Goal: Task Accomplishment & Management: Complete application form

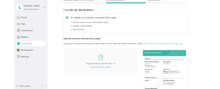
scroll to position [98, 0]
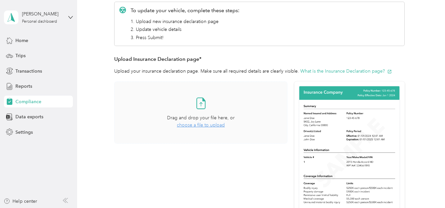
click at [201, 104] on icon at bounding box center [200, 102] width 13 height 13
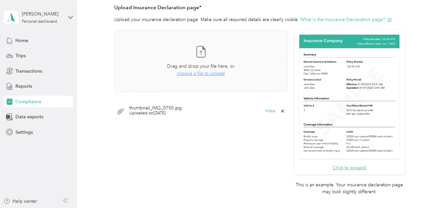
scroll to position [164, 0]
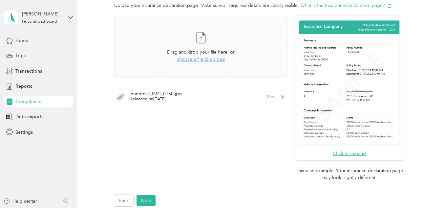
click at [271, 95] on button "View" at bounding box center [270, 96] width 10 height 5
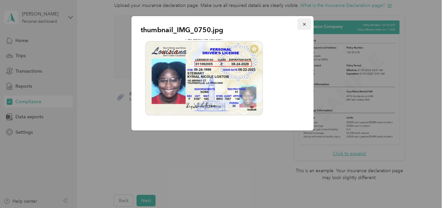
click at [303, 24] on icon "button" at bounding box center [304, 24] width 5 height 5
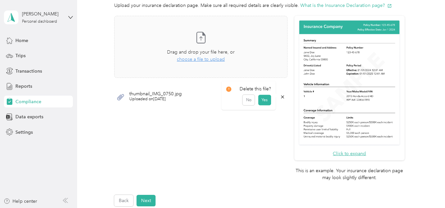
click at [281, 98] on icon at bounding box center [282, 96] width 5 height 5
click at [264, 99] on button "Yes" at bounding box center [264, 101] width 13 height 10
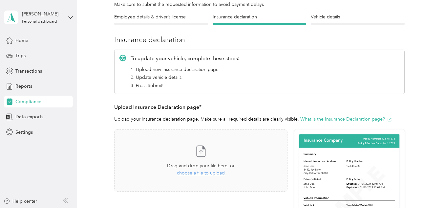
scroll to position [33, 0]
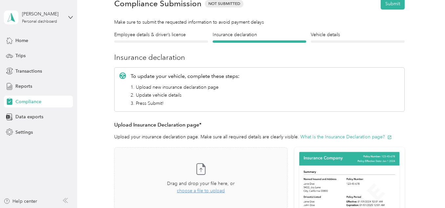
click at [153, 39] on div "Employee details & driver’s license License" at bounding box center [161, 36] width 94 height 11
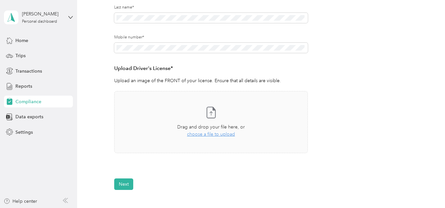
scroll to position [137, 0]
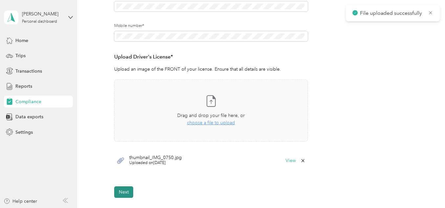
click at [127, 191] on button "Next" at bounding box center [123, 191] width 19 height 11
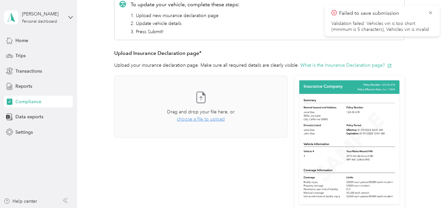
scroll to position [107, 0]
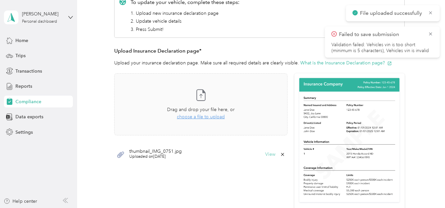
click at [271, 153] on button "View" at bounding box center [270, 154] width 10 height 5
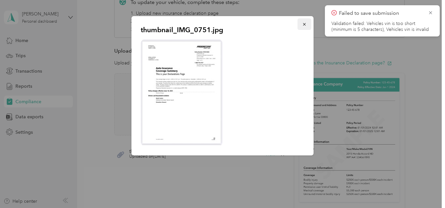
click at [301, 25] on button "button" at bounding box center [305, 23] width 14 height 11
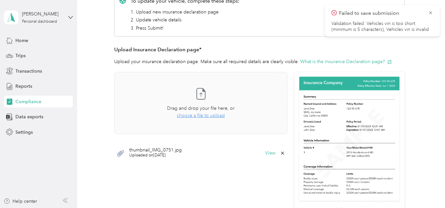
scroll to position [131, 0]
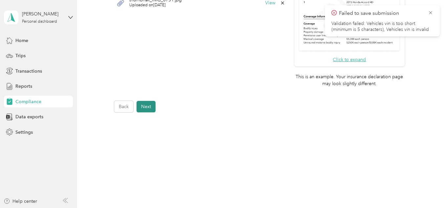
click at [145, 106] on button "Next" at bounding box center [145, 106] width 19 height 11
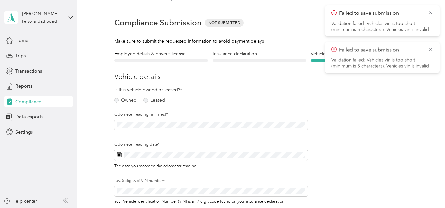
scroll to position [8, 0]
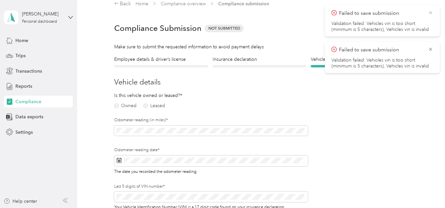
click at [429, 14] on icon at bounding box center [430, 12] width 3 height 3
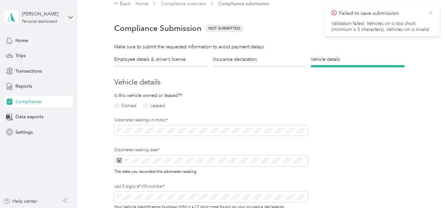
click at [428, 12] on icon at bounding box center [430, 13] width 5 height 6
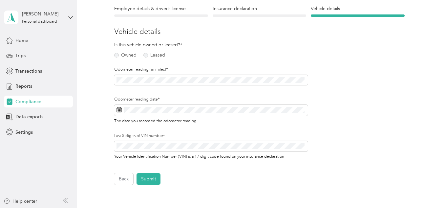
scroll to position [66, 0]
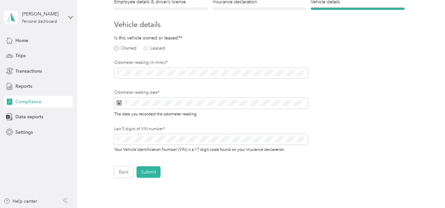
click at [119, 47] on label "Owned" at bounding box center [125, 48] width 22 height 5
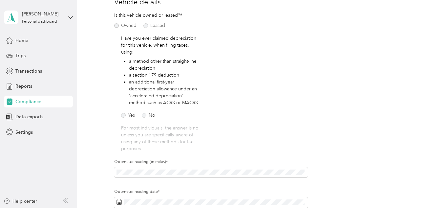
scroll to position [98, 0]
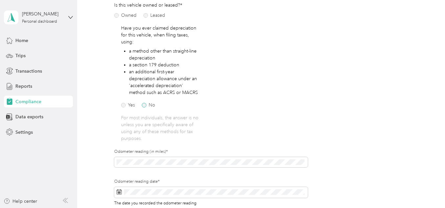
click at [148, 103] on label "No" at bounding box center [148, 105] width 13 height 5
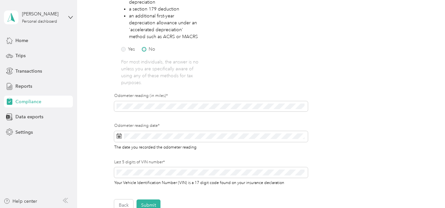
scroll to position [164, 0]
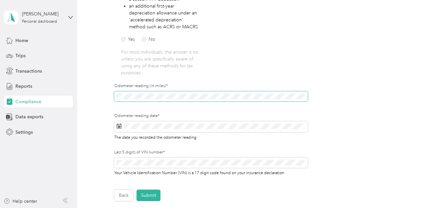
click at [152, 91] on span at bounding box center [211, 96] width 194 height 10
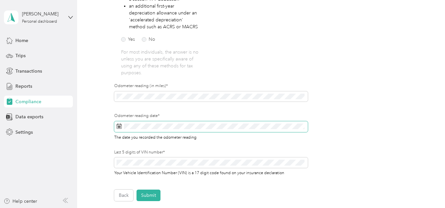
click at [163, 132] on span at bounding box center [211, 126] width 194 height 11
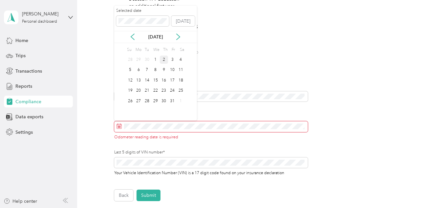
click at [164, 60] on div "2" at bounding box center [164, 59] width 9 height 8
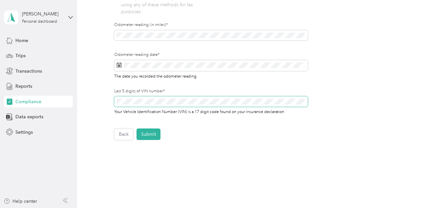
scroll to position [187, 0]
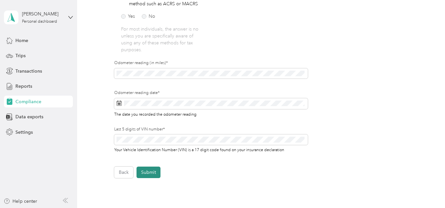
click at [152, 170] on button "Submit" at bounding box center [148, 171] width 24 height 11
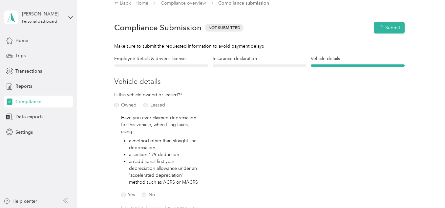
scroll to position [8, 0]
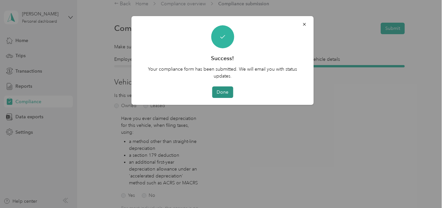
click at [225, 92] on button "Done" at bounding box center [222, 91] width 21 height 11
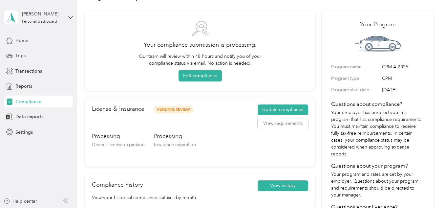
scroll to position [33, 0]
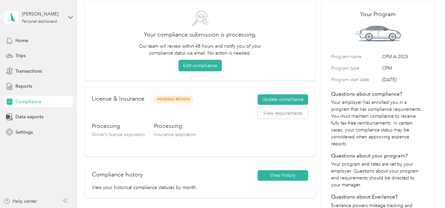
click at [166, 97] on span "Pending Review" at bounding box center [174, 99] width 40 height 8
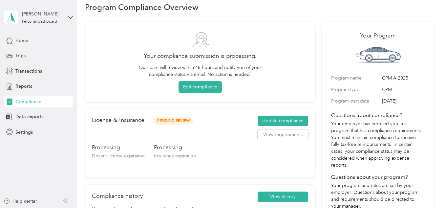
scroll to position [0, 0]
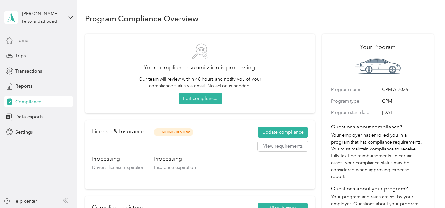
click at [20, 43] on span "Home" at bounding box center [21, 40] width 13 height 7
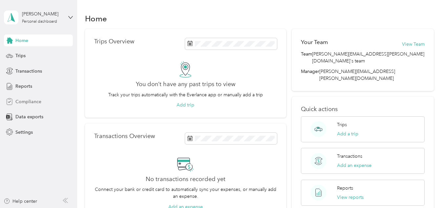
click at [35, 103] on span "Compliance" at bounding box center [28, 101] width 26 height 7
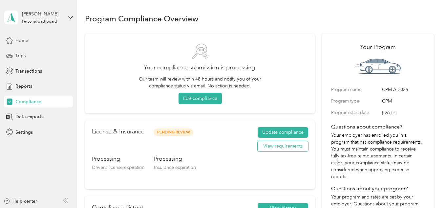
click at [297, 150] on button "View requirements" at bounding box center [283, 146] width 51 height 10
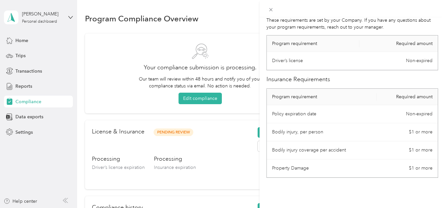
scroll to position [27, 0]
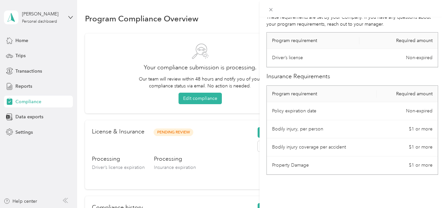
click at [219, 142] on div "License Requirements These requirements are set by your Company. If you have an…" at bounding box center [222, 104] width 445 height 208
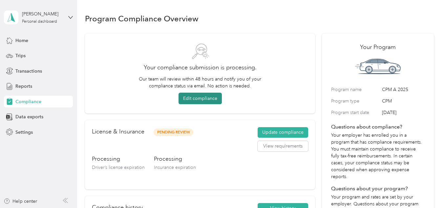
click at [208, 98] on button "Edit compliance" at bounding box center [199, 98] width 43 height 11
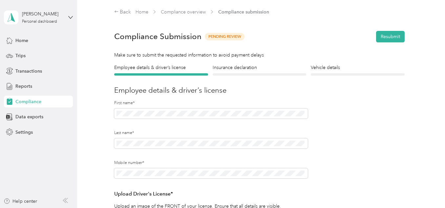
click at [238, 72] on div "Insurance declaration Insurance" at bounding box center [260, 69] width 94 height 11
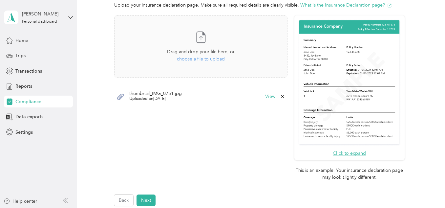
scroll to position [164, 0]
click at [280, 98] on icon at bounding box center [282, 96] width 5 height 5
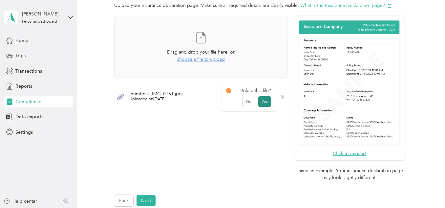
click at [268, 102] on button "Yes" at bounding box center [264, 101] width 13 height 10
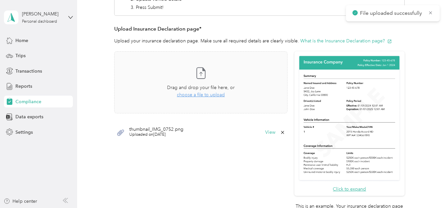
scroll to position [131, 0]
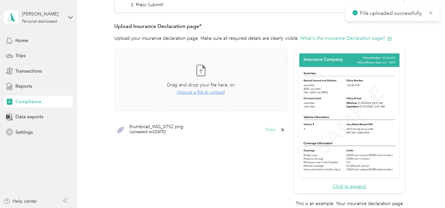
click at [267, 128] on button "View" at bounding box center [270, 129] width 10 height 5
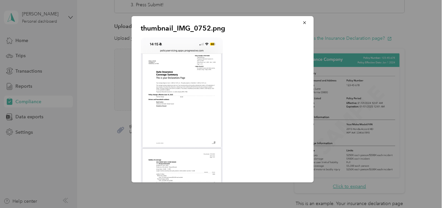
scroll to position [0, 0]
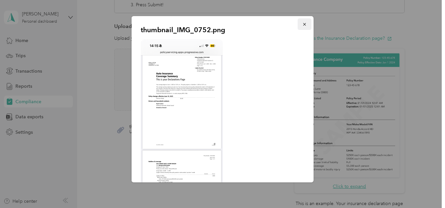
click at [303, 24] on icon "button" at bounding box center [304, 24] width 3 height 3
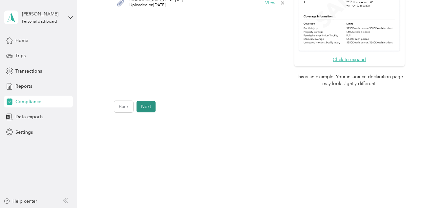
click at [142, 111] on button "Next" at bounding box center [145, 106] width 19 height 11
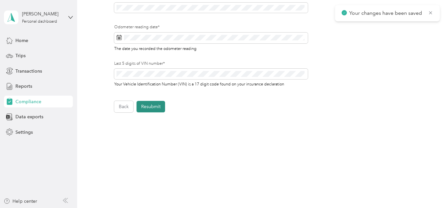
click at [145, 109] on button "Resubmit" at bounding box center [150, 106] width 29 height 11
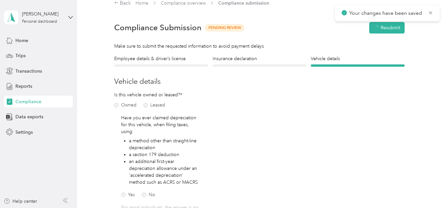
scroll to position [8, 0]
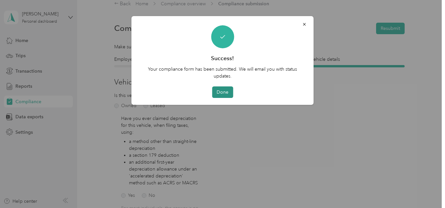
click at [229, 93] on button "Done" at bounding box center [222, 91] width 21 height 11
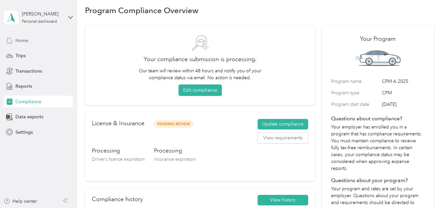
click at [25, 42] on span "Home" at bounding box center [21, 40] width 13 height 7
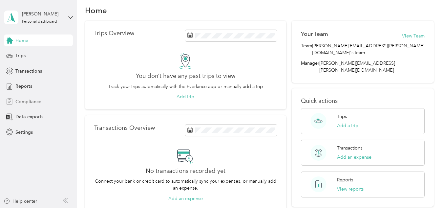
click at [24, 103] on span "Compliance" at bounding box center [28, 101] width 26 height 7
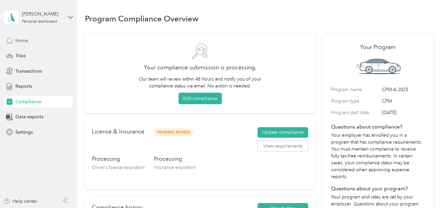
click at [32, 42] on div "Home" at bounding box center [38, 40] width 69 height 12
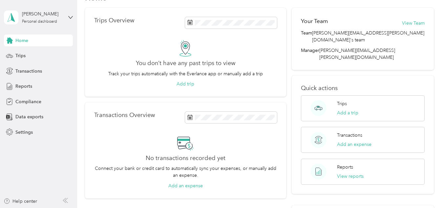
scroll to position [33, 0]
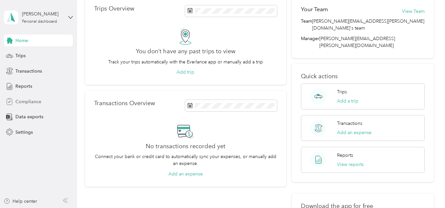
click at [40, 105] on div "Compliance" at bounding box center [38, 101] width 69 height 12
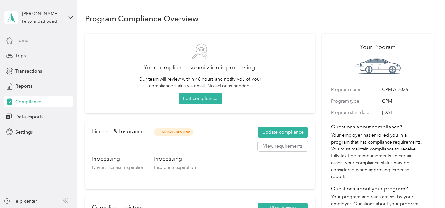
click at [17, 41] on span "Home" at bounding box center [21, 40] width 13 height 7
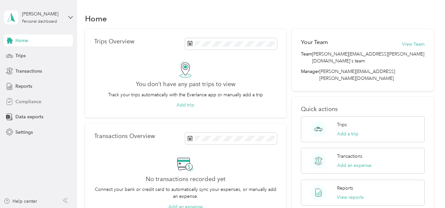
click at [23, 105] on span "Compliance" at bounding box center [28, 101] width 26 height 7
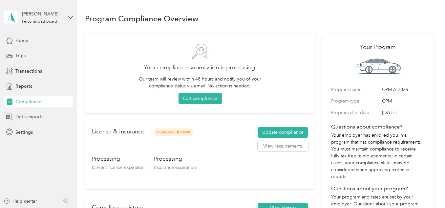
click at [23, 114] on span "Data exports" at bounding box center [29, 116] width 28 height 7
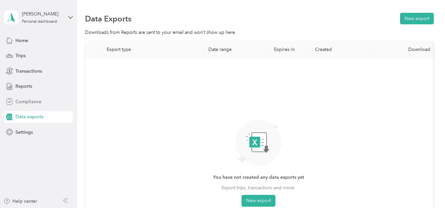
click at [26, 104] on span "Compliance" at bounding box center [28, 101] width 26 height 7
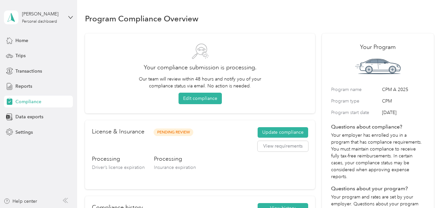
click at [44, 49] on div "Home Trips Transactions Reports Compliance Data exports Settings" at bounding box center [38, 85] width 69 height 103
click at [41, 36] on div "Home" at bounding box center [38, 40] width 69 height 12
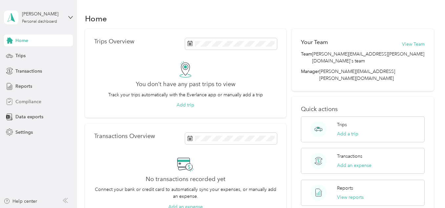
click at [32, 104] on span "Compliance" at bounding box center [28, 101] width 26 height 7
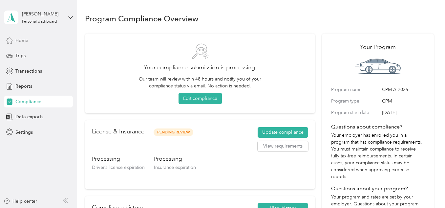
click at [26, 43] on span "Home" at bounding box center [21, 40] width 13 height 7
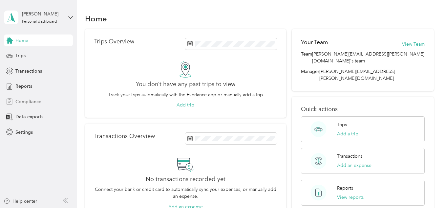
click at [21, 103] on span "Compliance" at bounding box center [28, 101] width 26 height 7
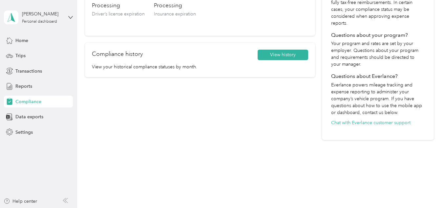
scroll to position [160, 0]
